Goal: Task Accomplishment & Management: Use online tool/utility

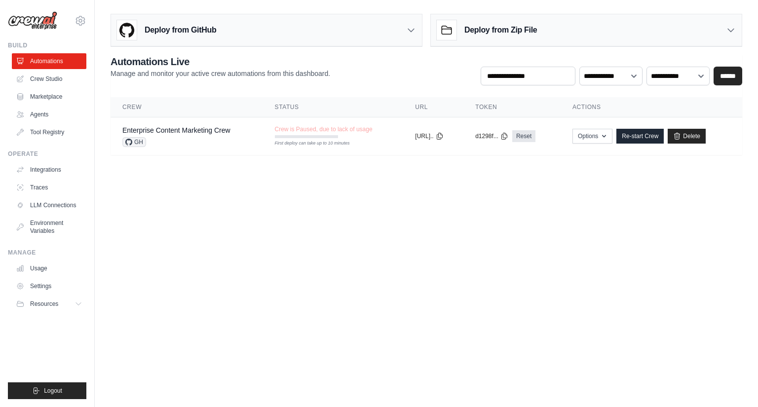
click at [374, 240] on body "wadnasdayinutoken@gmail.com Settings Build Automations Crew Studio" at bounding box center [379, 203] width 758 height 407
click at [696, 131] on link "Delete" at bounding box center [687, 136] width 38 height 15
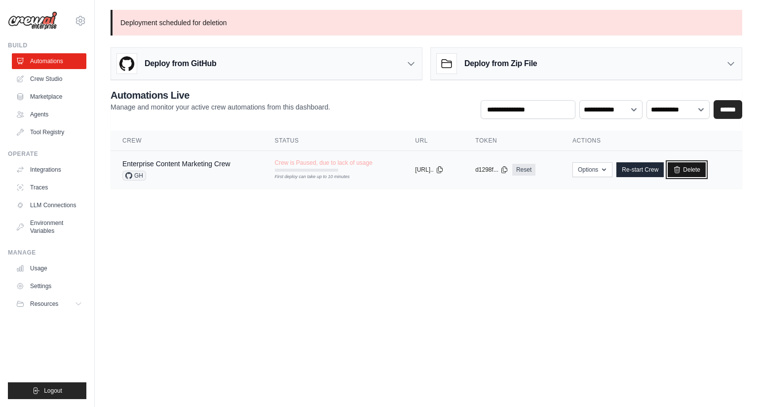
click at [700, 173] on link "Delete" at bounding box center [687, 169] width 38 height 15
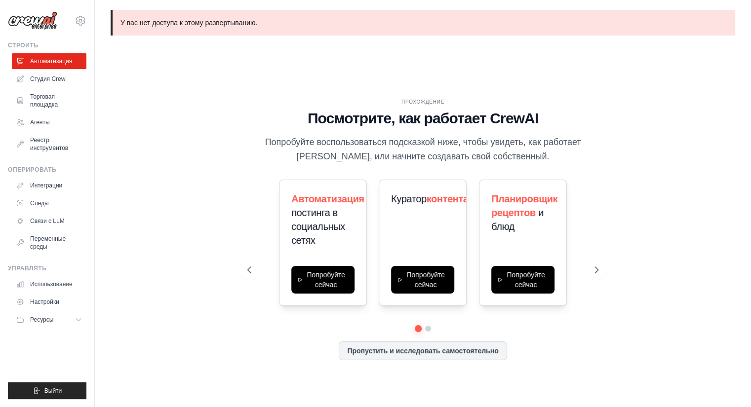
click at [598, 121] on div "ПРОХОЖДЕНИЕ Посмотрите, как работает CrewAI Попробуйте воспользоваться подсказк…" at bounding box center [422, 237] width 375 height 278
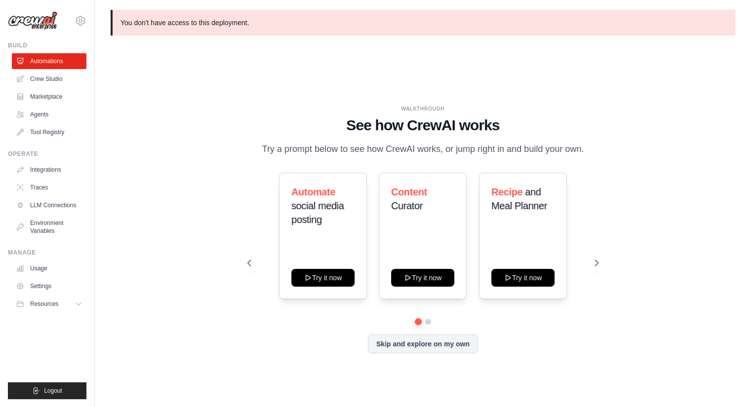
click at [368, 77] on div "WALKTHROUGH See how CrewAI works Try a prompt below to see how CrewAI works, or…" at bounding box center [423, 236] width 624 height 387
click at [40, 113] on link "Agents" at bounding box center [50, 115] width 75 height 16
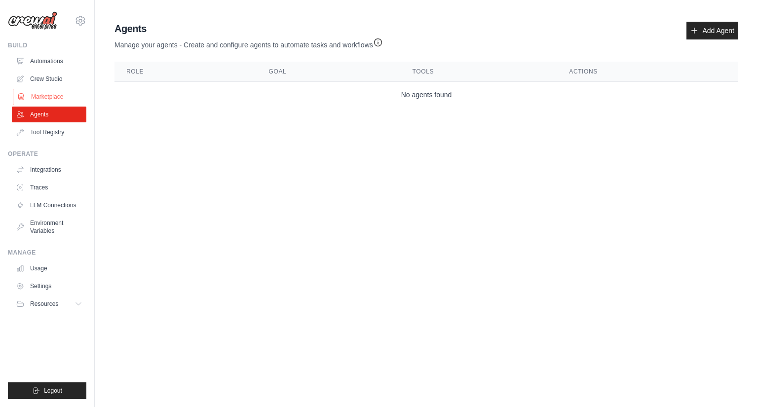
click at [28, 100] on link "Marketplace" at bounding box center [50, 97] width 75 height 16
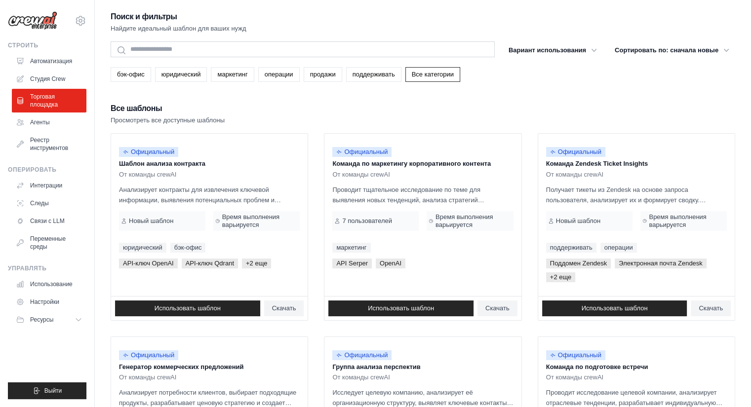
click at [516, 113] on div "Все шаблоны Просмотреть все доступные шаблоны" at bounding box center [423, 114] width 624 height 24
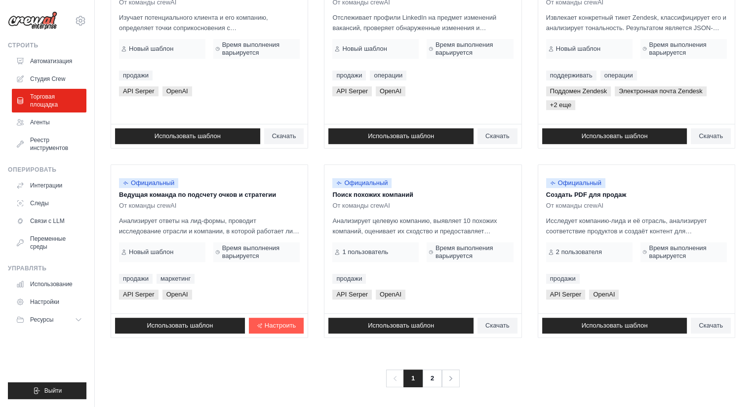
scroll to position [565, 0]
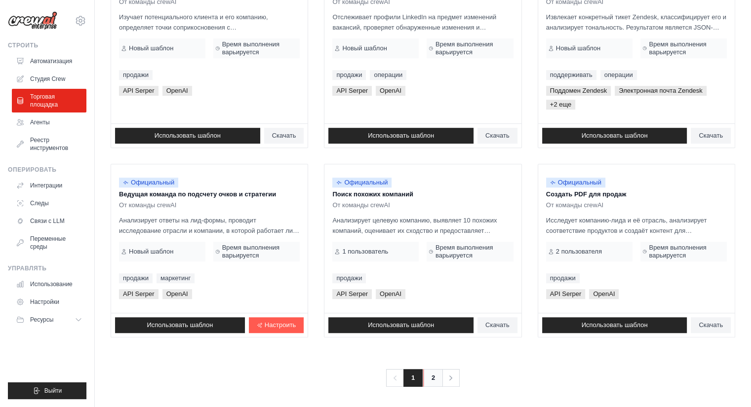
click at [429, 379] on link "2" at bounding box center [433, 378] width 20 height 18
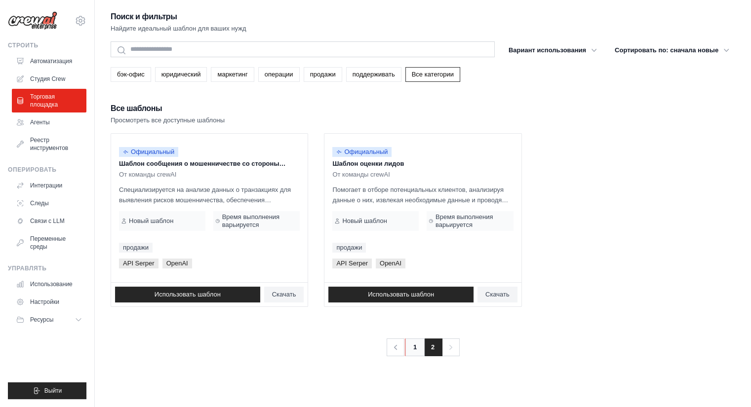
click at [407, 341] on link "1" at bounding box center [415, 348] width 20 height 18
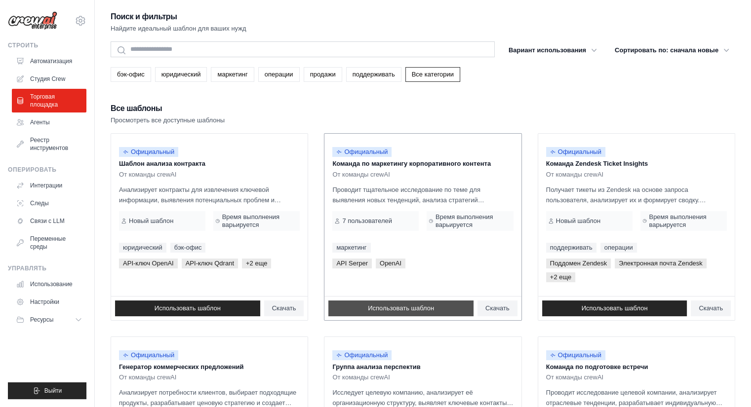
click at [419, 306] on font "Использовать шаблон" at bounding box center [401, 307] width 66 height 7
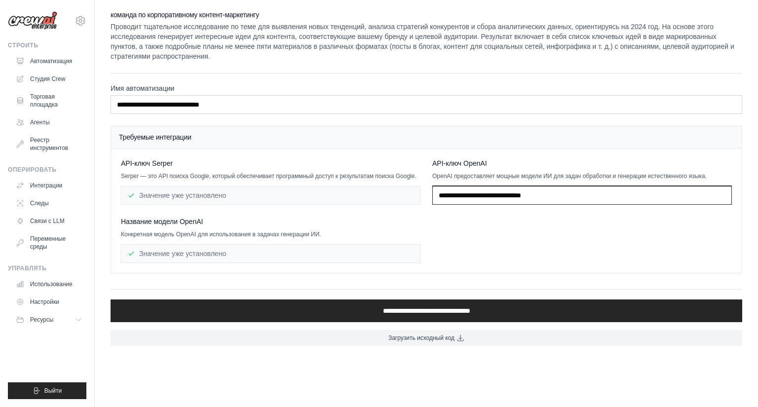
click at [463, 198] on input "text" at bounding box center [582, 195] width 300 height 19
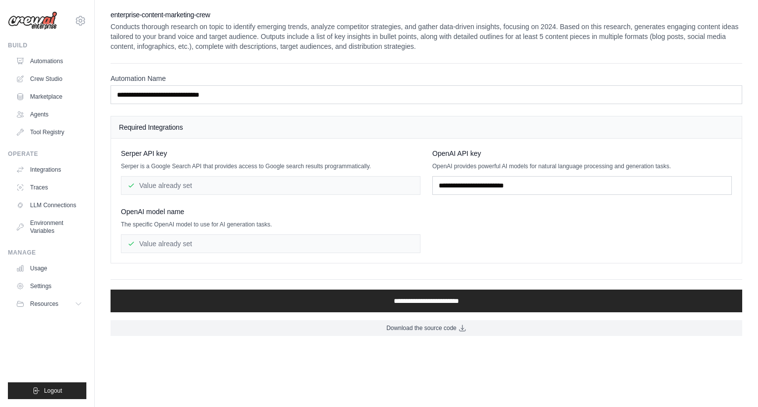
click at [457, 248] on div "Serper API key Serper is a Google Search API that provides access to Google sea…" at bounding box center [426, 201] width 611 height 105
click at [452, 183] on input "text" at bounding box center [582, 185] width 300 height 19
paste input "**********"
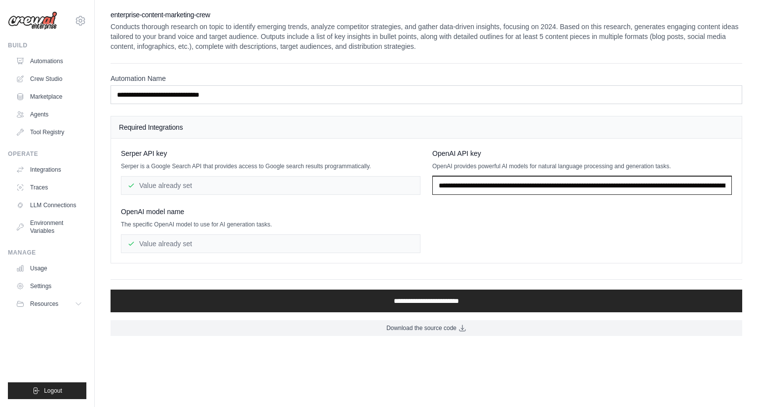
scroll to position [0, 356]
type input "**********"
click at [467, 216] on div "**********" at bounding box center [426, 201] width 611 height 105
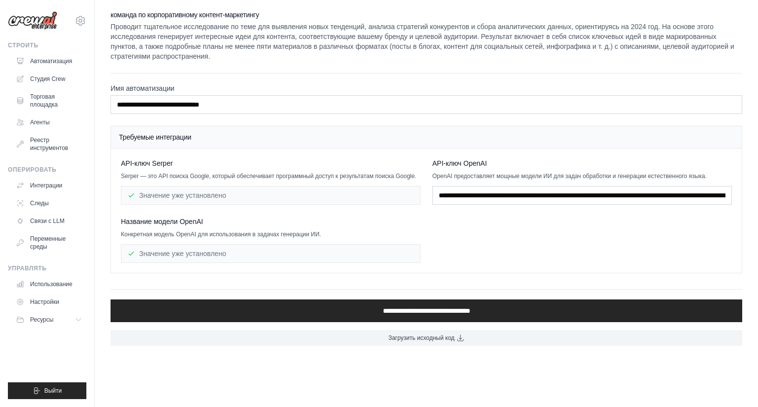
click at [322, 29] on font "Проводит тщательное исследование по теме для выявления новых тенденций, анализа…" at bounding box center [423, 42] width 624 height 38
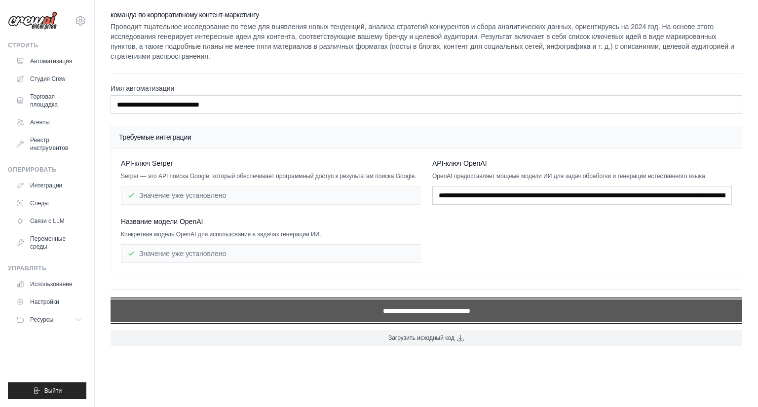
click at [437, 312] on input "**********" at bounding box center [427, 311] width 632 height 23
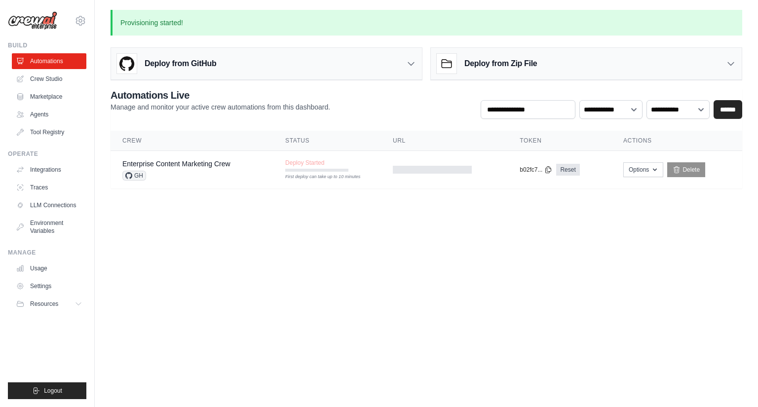
click at [455, 290] on body "wadnasdayinutoken@gmail.com Settings Build Automations Crew Studio" at bounding box center [379, 203] width 758 height 407
